Goal: Task Accomplishment & Management: Manage account settings

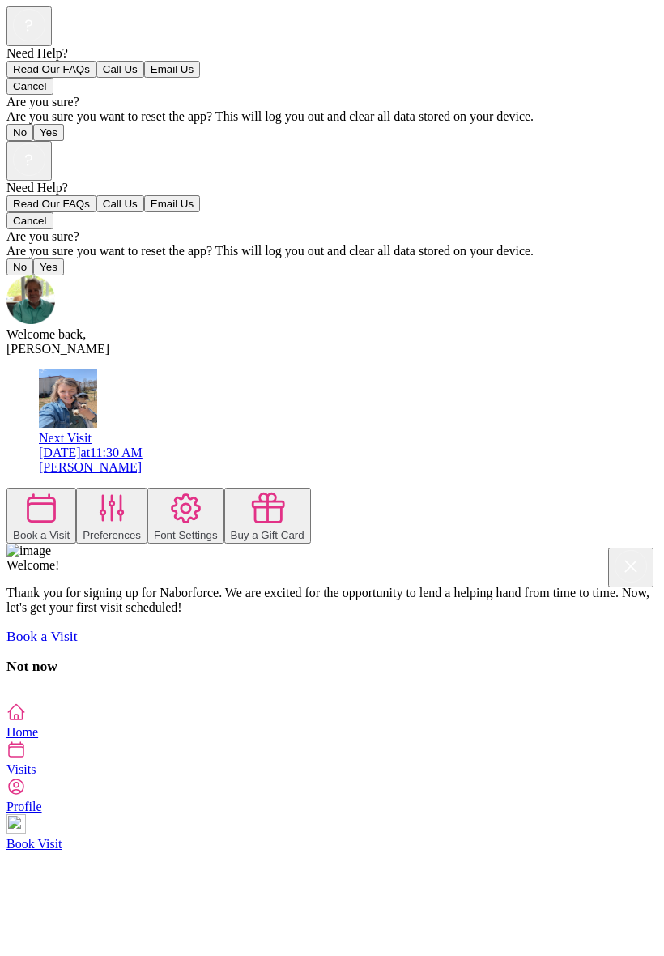
click at [251, 445] on div "[DATE] 11:30 AM" at bounding box center [348, 452] width 619 height 15
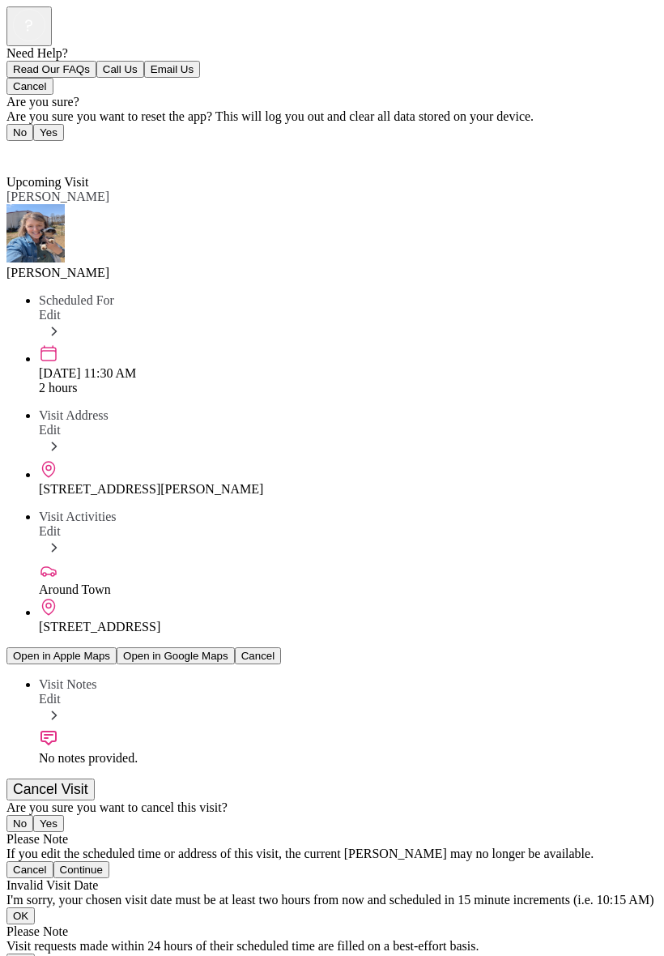
click at [51, 204] on img at bounding box center [35, 233] width 58 height 58
click at [271, 751] on div "No notes provided." at bounding box center [348, 758] width 619 height 15
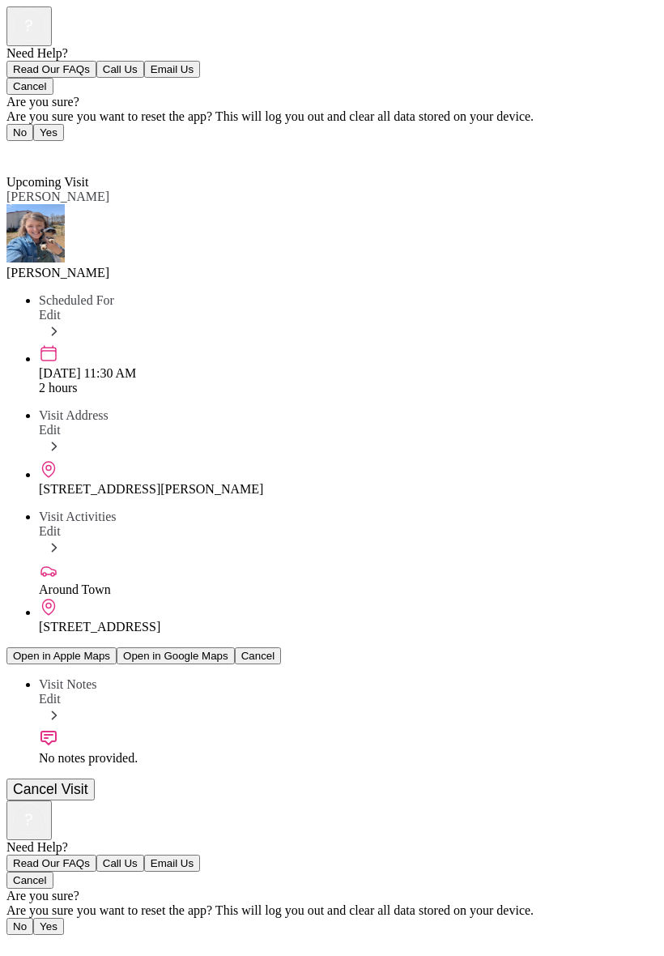
type textarea "**********"
